Goal: Register for event/course

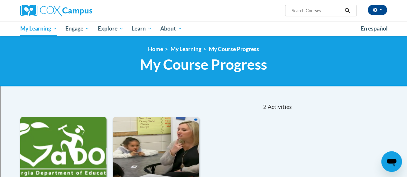
click at [309, 8] on input "Search..." at bounding box center [316, 11] width 51 height 8
type input "reading comprehension"
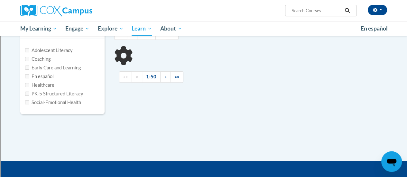
type input "reading comprehension"
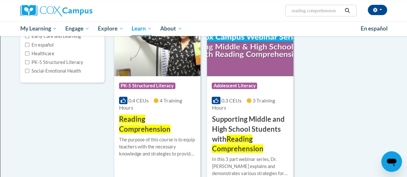
scroll to position [108, 0]
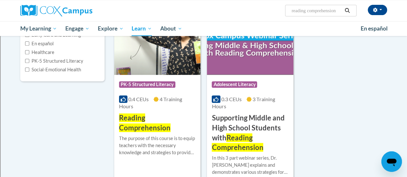
click at [165, 64] on img at bounding box center [157, 42] width 86 height 66
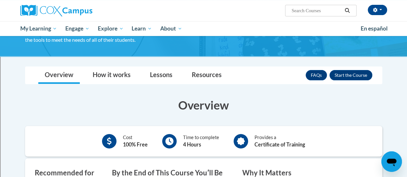
scroll to position [65, 0]
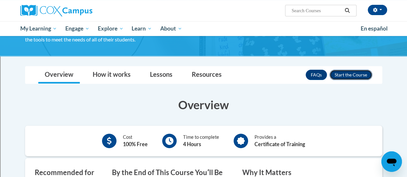
click at [351, 77] on button "Enroll" at bounding box center [350, 75] width 43 height 10
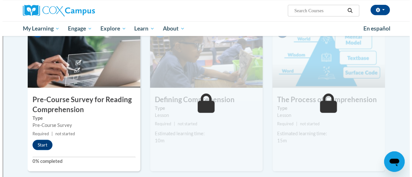
scroll to position [145, 0]
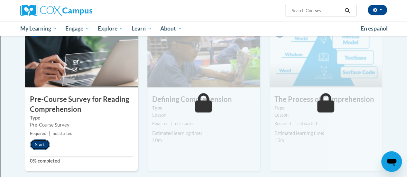
click at [41, 141] on button "Start" at bounding box center [40, 145] width 20 height 10
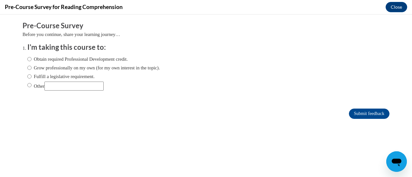
scroll to position [0, 0]
click at [27, 59] on input "Obtain required Professional Development credit." at bounding box center [29, 59] width 4 height 7
radio input "true"
click at [27, 77] on input "Fulfill a legislative requirement." at bounding box center [29, 76] width 4 height 7
radio input "true"
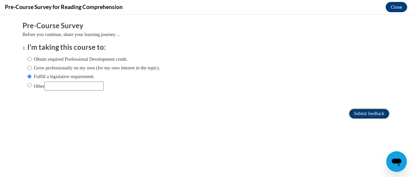
click at [367, 113] on input "Submit feedback" at bounding box center [369, 114] width 41 height 10
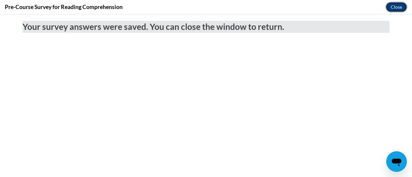
click at [398, 11] on button "Close" at bounding box center [396, 7] width 22 height 10
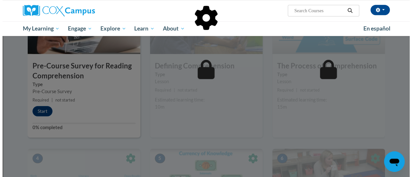
scroll to position [152, 0]
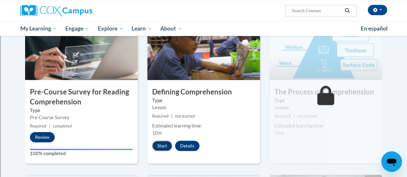
click at [159, 147] on button "Start" at bounding box center [162, 146] width 20 height 10
